Goal: Task Accomplishment & Management: Use online tool/utility

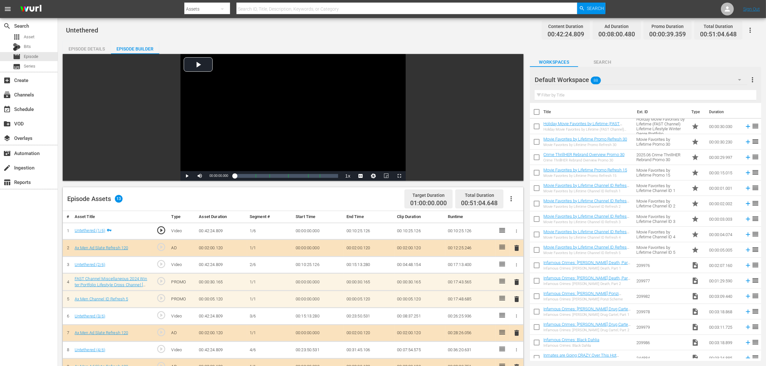
click at [91, 50] on div "Episode Details" at bounding box center [87, 48] width 48 height 15
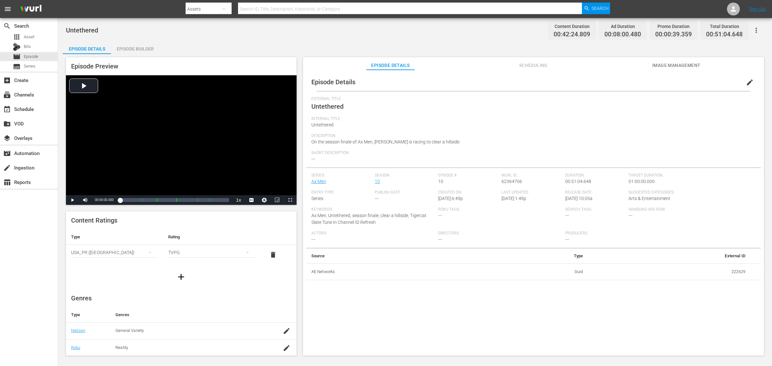
click at [324, 39] on div "Untethered Content Duration 00:42:24.809 Ad Duration 00:08:00.480 Promo Duratio…" at bounding box center [415, 187] width 714 height 339
click at [549, 68] on span "Scheduling" at bounding box center [533, 65] width 48 height 8
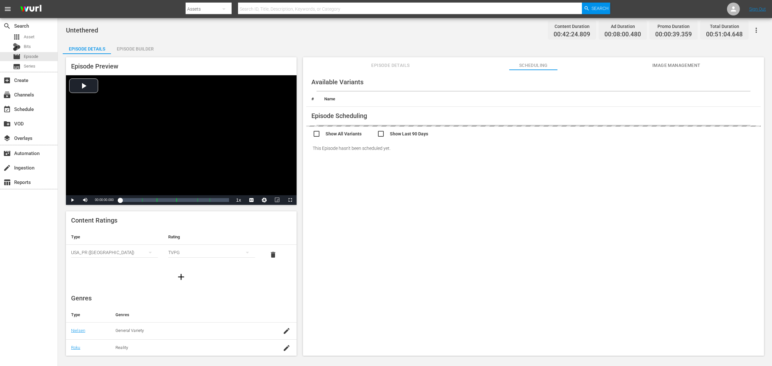
click at [483, 41] on div "Episode Details Episode Builder Episode Preview Video Player is loading. Play V…" at bounding box center [415, 201] width 704 height 320
click at [220, 43] on div "Episode Details Episode Builder Episode Preview Video Player is loading. Play V…" at bounding box center [415, 201] width 704 height 320
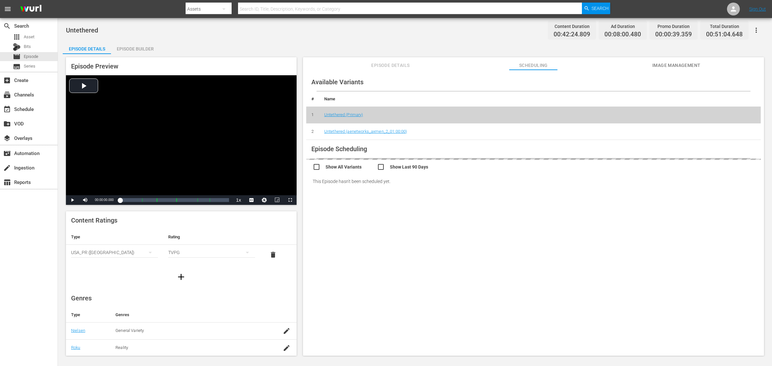
click at [362, 37] on div "Untethered Content Duration 00:42:24.809 Ad Duration 00:08:00.480 Promo Duratio…" at bounding box center [415, 187] width 714 height 339
click at [318, 194] on link "Ax Men" at bounding box center [318, 194] width 14 height 5
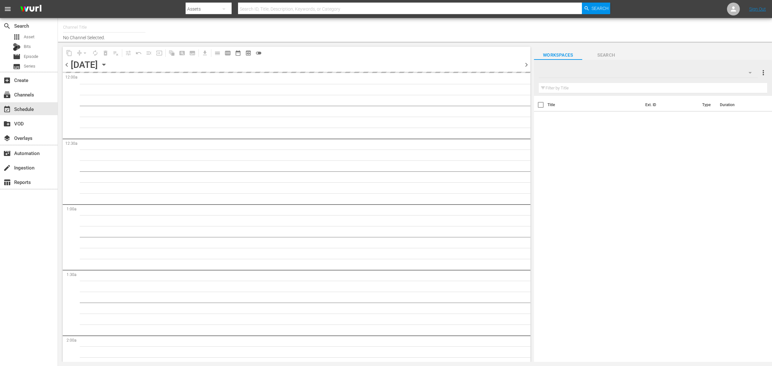
type input "Ax Men (998)"
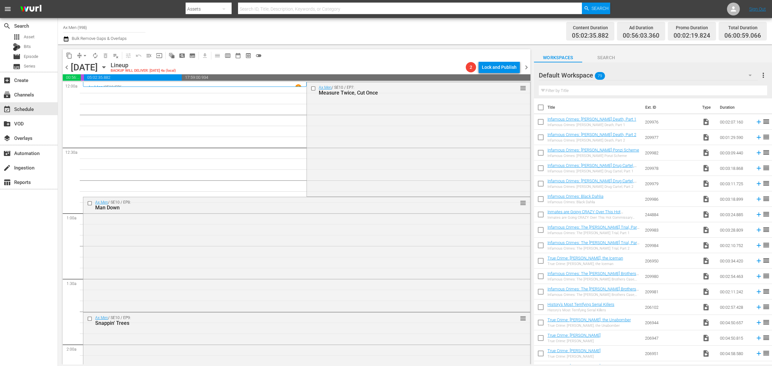
click at [389, 28] on div "Channel Title Ax Men (998) Bulk Remove Gaps & Overlaps" at bounding box center [255, 31] width 384 height 23
click at [457, 26] on div "Content Duration 05:02:35.882 Ad Duration 00:56:03.360 Promo Duration 00:02:19.…" at bounding box center [607, 31] width 320 height 23
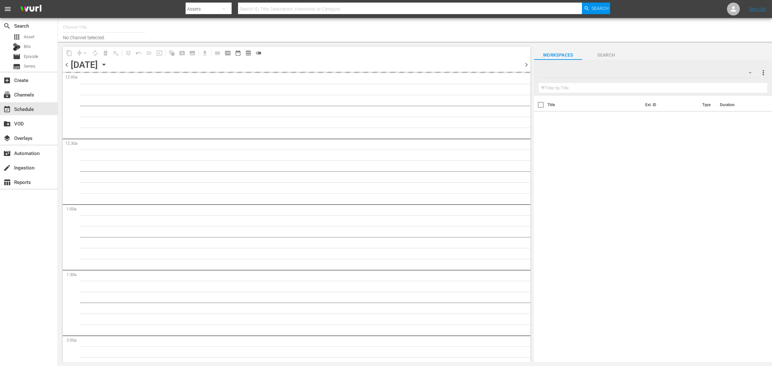
type input "The First 48 & Beyond by A&E (2040)"
